Goal: Task Accomplishment & Management: Use online tool/utility

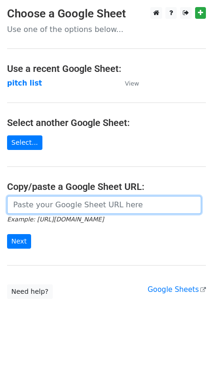
click at [53, 211] on input "url" at bounding box center [104, 205] width 194 height 18
paste input "https://docs.google.com/spreadsheets/d/1b1hjLP4nzuv2CSqlUWSScOrlItv58rQoyMnrfDd…"
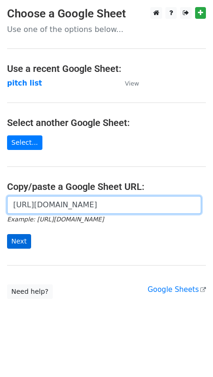
type input "https://docs.google.com/spreadsheets/d/1b1hjLP4nzuv2CSqlUWSScOrlItv58rQoyMnrfDd…"
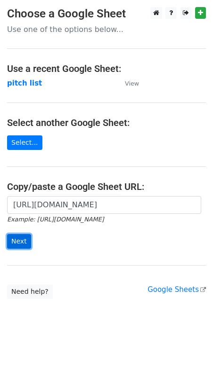
click at [16, 241] on input "Next" at bounding box center [19, 241] width 24 height 15
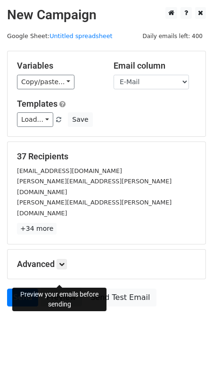
click at [61, 289] on link "Preview" at bounding box center [60, 298] width 41 height 18
click at [56, 289] on link "Preview" at bounding box center [60, 298] width 41 height 18
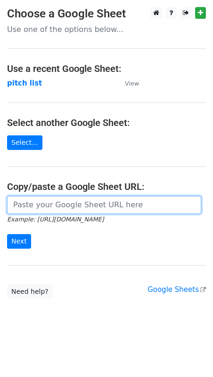
click at [38, 204] on input "url" at bounding box center [104, 205] width 194 height 18
paste input "https://docs.google.com/spreadsheets/d/1b1hjLP4nzuv2CSqlUWSScOrlItv58rQoyMnrfDd…"
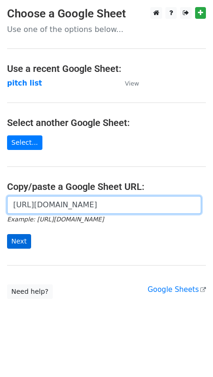
type input "https://docs.google.com/spreadsheets/d/1b1hjLP4nzuv2CSqlUWSScOrlItv58rQoyMnrfDd…"
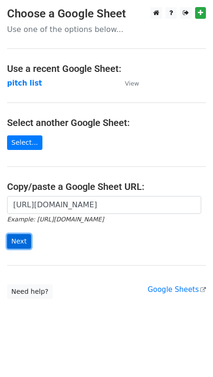
click at [19, 243] on input "Next" at bounding box center [19, 241] width 24 height 15
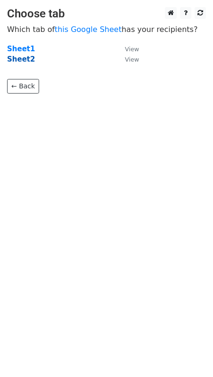
click at [23, 58] on strong "Sheet2" at bounding box center [21, 59] width 28 height 8
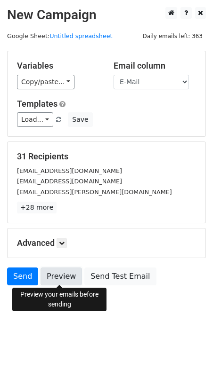
click at [54, 276] on link "Preview" at bounding box center [60, 277] width 41 height 18
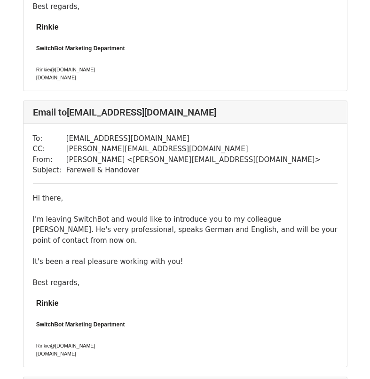
scroll to position [8011, 0]
